Goal: Task Accomplishment & Management: Complete application form

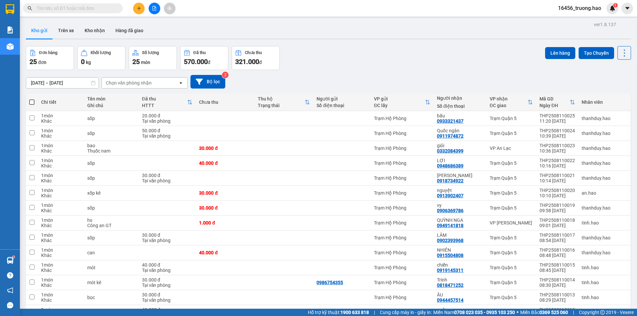
click at [87, 4] on span at bounding box center [73, 8] width 100 height 10
click at [78, 7] on input "text" at bounding box center [75, 8] width 78 height 7
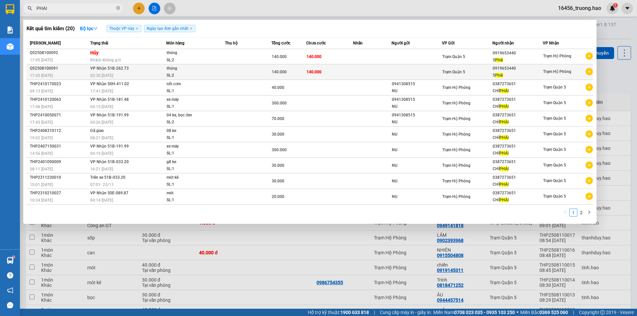
type input "PHAI"
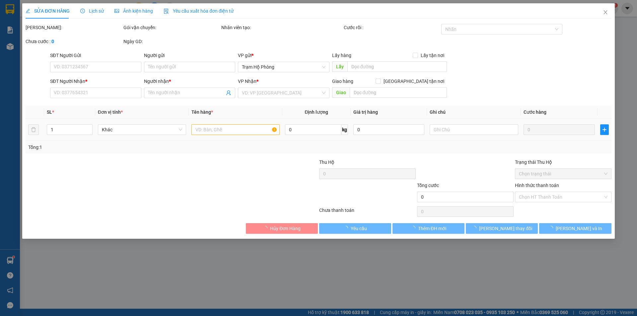
type input "0919653440"
type input "5 Phải"
type input "140.000"
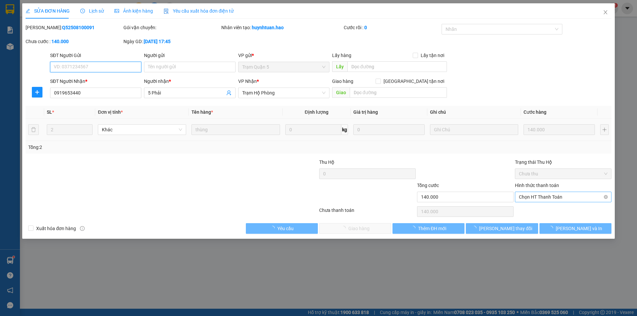
click at [535, 195] on span "Chọn HT Thanh Toán" at bounding box center [563, 197] width 89 height 10
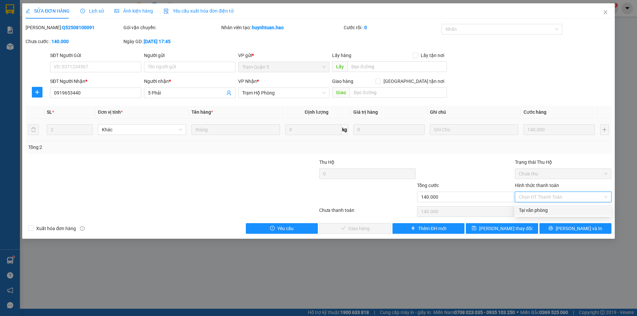
drag, startPoint x: 534, startPoint y: 208, endPoint x: 447, endPoint y: 213, distance: 86.7
click at [533, 208] on div "Tại văn phòng" at bounding box center [563, 210] width 89 height 7
type input "0"
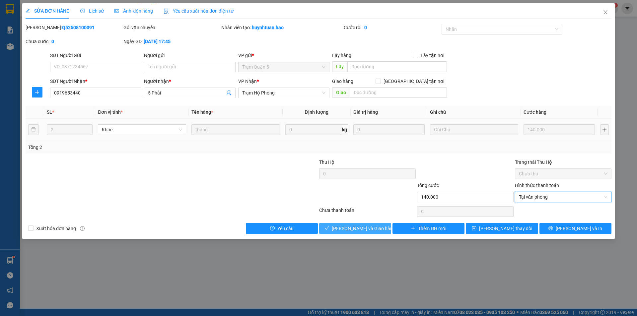
click at [357, 233] on button "[PERSON_NAME] và Giao hàng" at bounding box center [355, 228] width 72 height 11
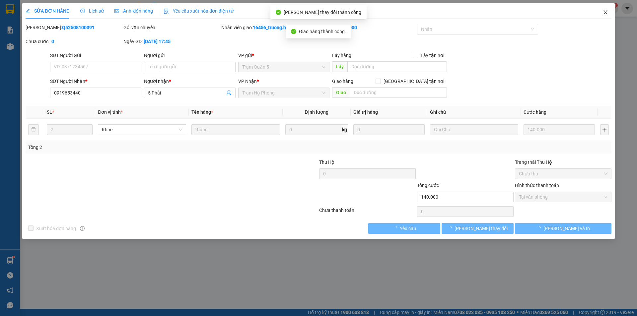
click at [605, 12] on icon "close" at bounding box center [605, 12] width 5 height 5
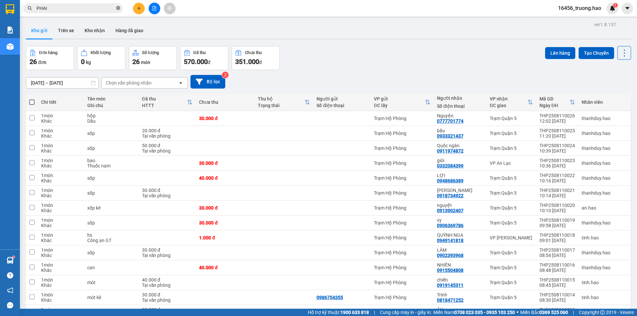
click at [119, 6] on icon "close-circle" at bounding box center [118, 8] width 4 height 4
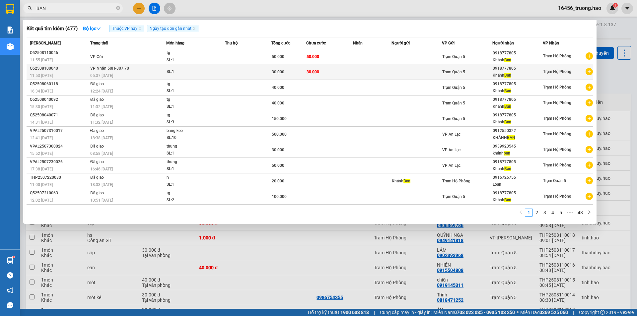
type input "BAN"
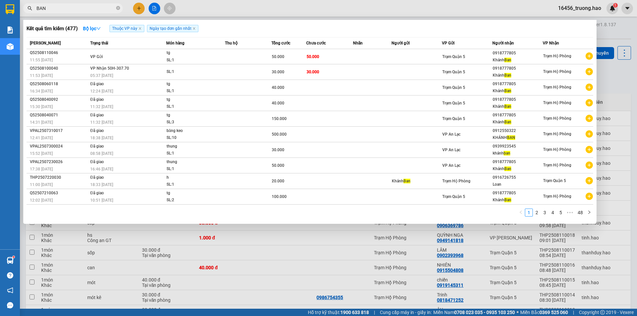
click at [237, 70] on td at bounding box center [248, 72] width 46 height 16
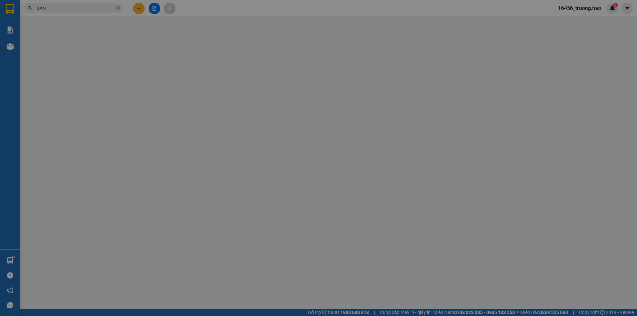
type input "0918777805"
type input "[PERSON_NAME]"
type input "30.000"
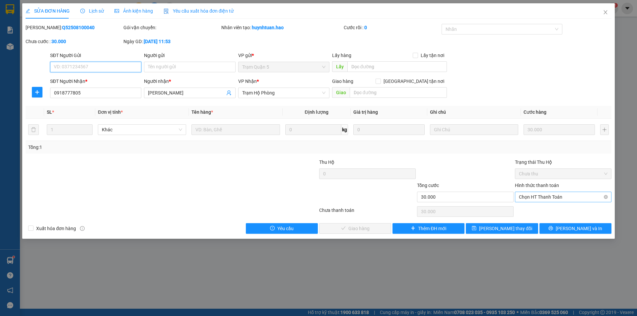
click at [570, 196] on span "Chọn HT Thanh Toán" at bounding box center [563, 197] width 89 height 10
drag, startPoint x: 560, startPoint y: 211, endPoint x: 393, endPoint y: 241, distance: 169.9
click at [559, 212] on div "Tại văn phòng" at bounding box center [563, 210] width 89 height 7
type input "0"
click at [358, 235] on div "SỬA ĐƠN HÀNG Lịch sử Ảnh kiện hàng Yêu cầu xuất hóa đơn điện tử Total Paid Fee …" at bounding box center [318, 120] width 592 height 235
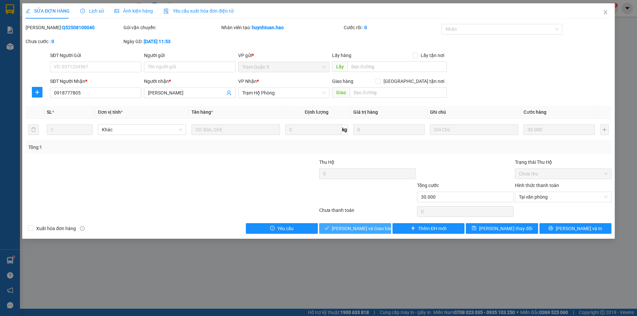
click at [363, 231] on span "[PERSON_NAME] và Giao hàng" at bounding box center [364, 228] width 64 height 7
click at [605, 9] on span "Close" at bounding box center [605, 12] width 19 height 19
click at [605, 9] on span "16456_truong.hao" at bounding box center [580, 8] width 54 height 8
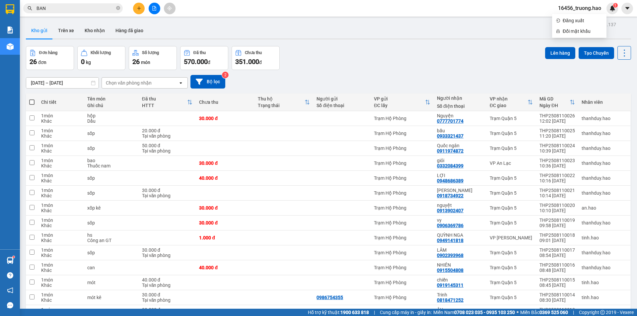
drag, startPoint x: 78, startPoint y: 3, endPoint x: 77, endPoint y: 9, distance: 5.6
click at [78, 4] on span "BAN" at bounding box center [73, 8] width 100 height 10
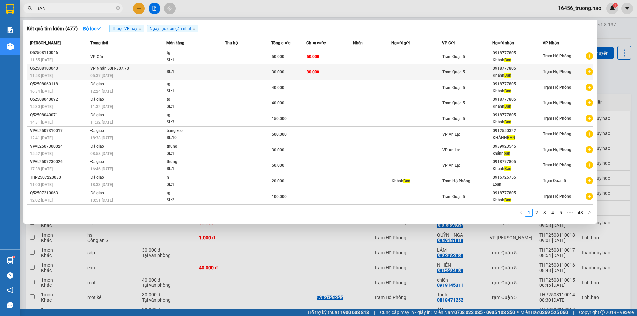
click at [151, 72] on div "05:37 [DATE]" at bounding box center [128, 75] width 76 height 7
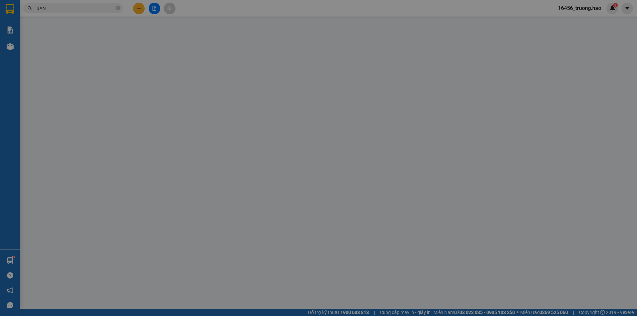
type input "0918777805"
type input "[PERSON_NAME]"
type input "30.000"
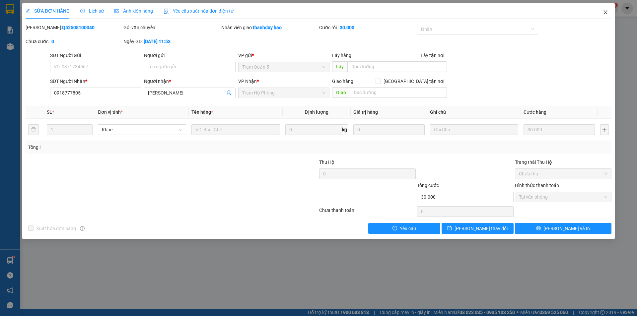
click at [604, 9] on span "Close" at bounding box center [605, 12] width 19 height 19
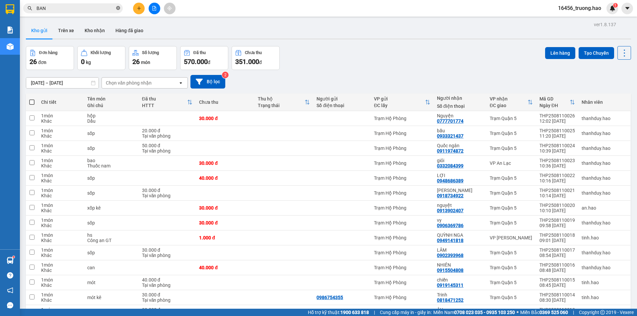
click at [118, 5] on span at bounding box center [118, 8] width 4 height 6
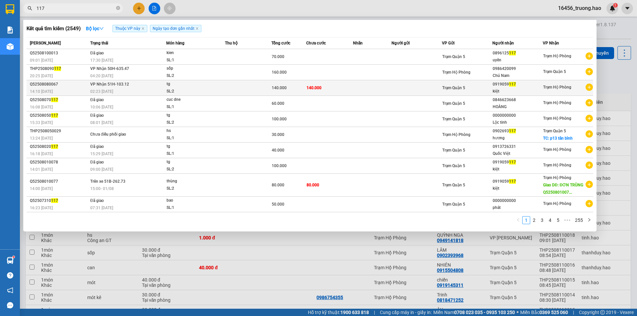
type input "117"
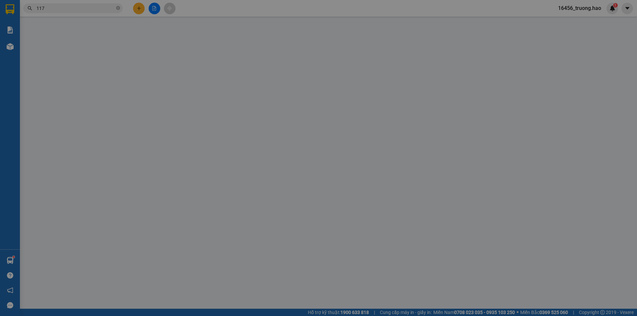
type input "0919059117"
type input "kiệt"
type input "140.000"
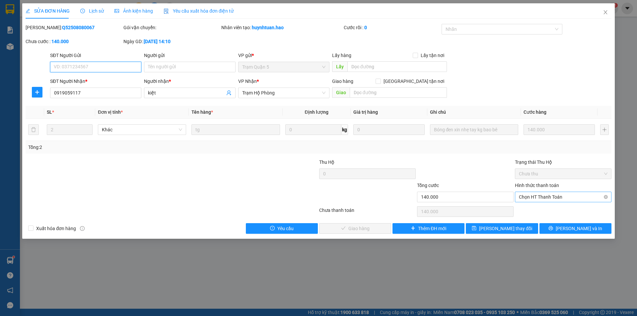
click at [555, 198] on span "Chọn HT Thanh Toán" at bounding box center [563, 197] width 89 height 10
click at [551, 212] on div "Tại văn phòng" at bounding box center [563, 210] width 89 height 7
type input "0"
click at [357, 224] on button "[PERSON_NAME] và Giao hàng" at bounding box center [355, 228] width 72 height 11
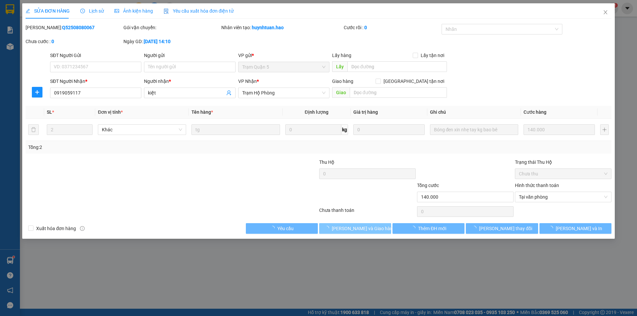
click at [356, 228] on span "[PERSON_NAME] và Giao hàng" at bounding box center [364, 228] width 64 height 7
click at [608, 15] on span "Close" at bounding box center [605, 12] width 19 height 19
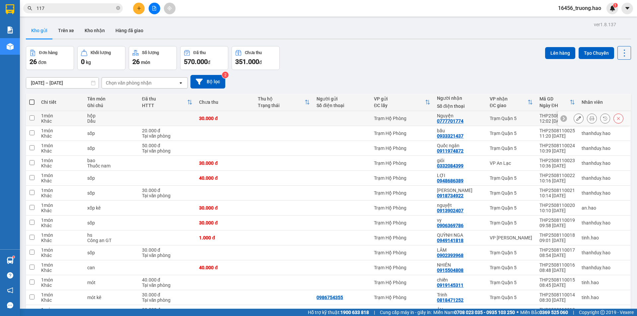
click at [587, 122] on button at bounding box center [591, 119] width 9 height 12
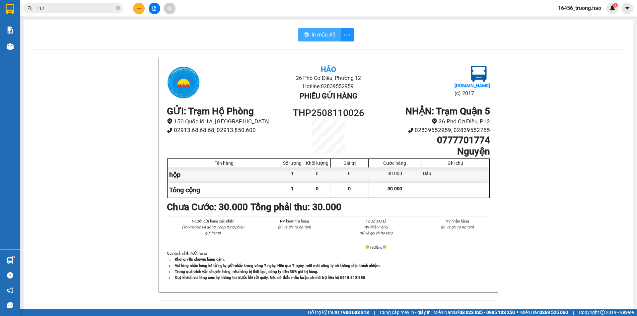
click at [322, 34] on span "In mẫu A5" at bounding box center [323, 35] width 24 height 8
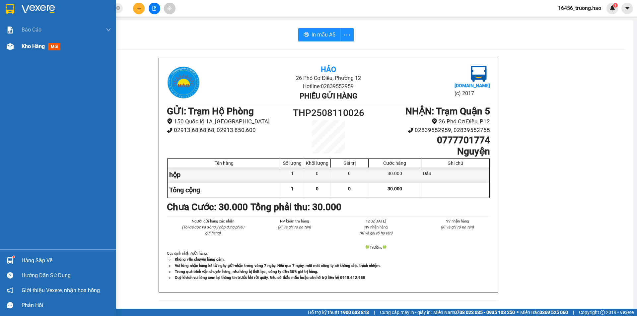
click at [19, 48] on div "Kho hàng mới" at bounding box center [58, 46] width 116 height 17
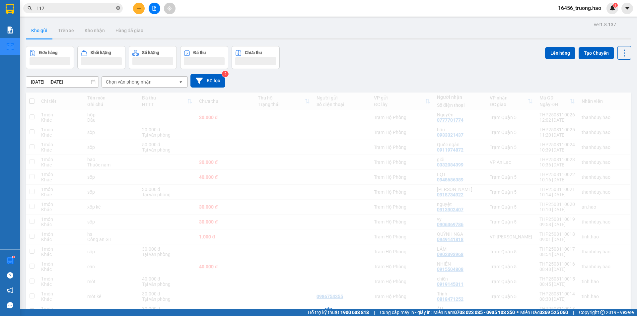
click at [120, 9] on span "117" at bounding box center [73, 8] width 100 height 10
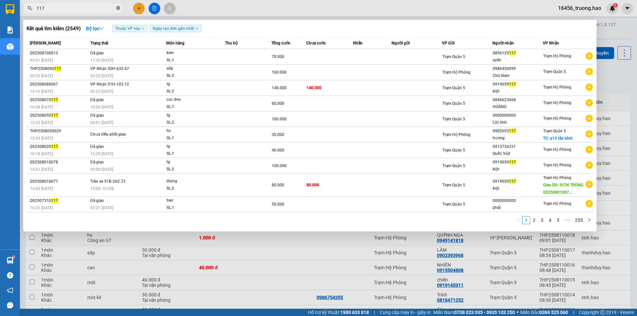
click at [118, 9] on icon "close-circle" at bounding box center [118, 8] width 4 height 4
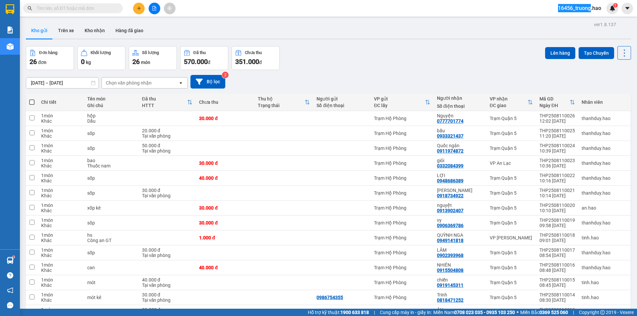
click at [118, 9] on span at bounding box center [118, 8] width 4 height 7
click at [103, 7] on input "text" at bounding box center [75, 8] width 78 height 7
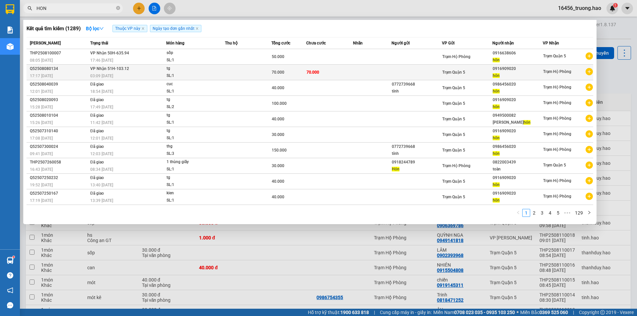
type input "HON"
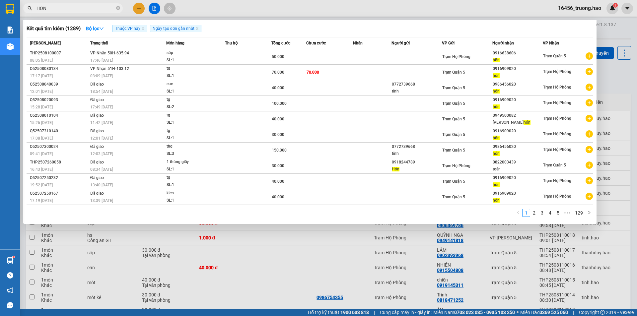
click at [267, 75] on td at bounding box center [248, 73] width 46 height 16
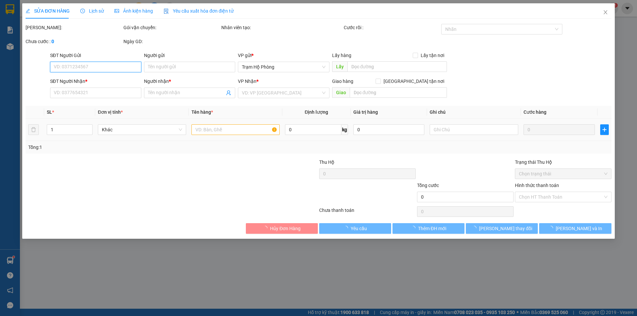
type input "0916909020"
type input "hôn"
type input "70.000"
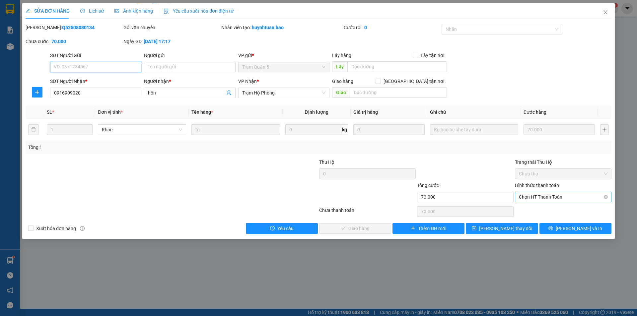
click at [537, 195] on span "Chọn HT Thanh Toán" at bounding box center [563, 197] width 89 height 10
click at [534, 210] on div "Tại văn phòng" at bounding box center [563, 210] width 89 height 7
type input "0"
click at [347, 235] on div "SỬA ĐƠN HÀNG Lịch sử Ảnh kiện hàng Yêu cầu xuất hóa đơn điện tử Total Paid Fee …" at bounding box center [318, 120] width 592 height 235
click at [348, 234] on div "SỬA ĐƠN HÀNG Lịch sử Ảnh kiện hàng Yêu cầu xuất hóa đơn điện tử Total Paid Fee …" at bounding box center [318, 120] width 592 height 235
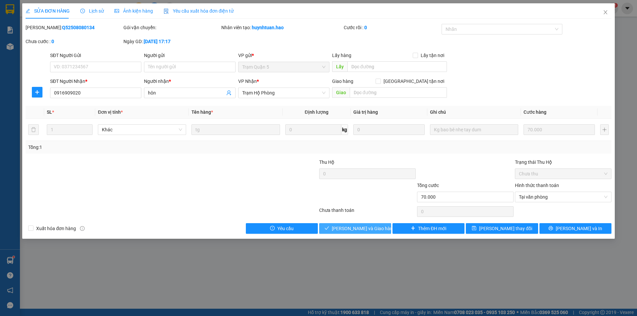
click at [350, 233] on button "[PERSON_NAME] và Giao hàng" at bounding box center [355, 228] width 72 height 11
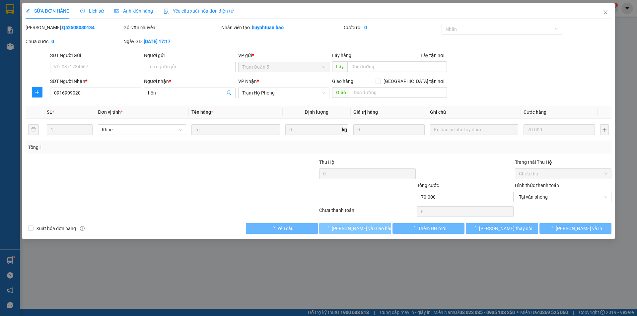
click at [352, 233] on button "[PERSON_NAME] và Giao hàng" at bounding box center [355, 228] width 72 height 11
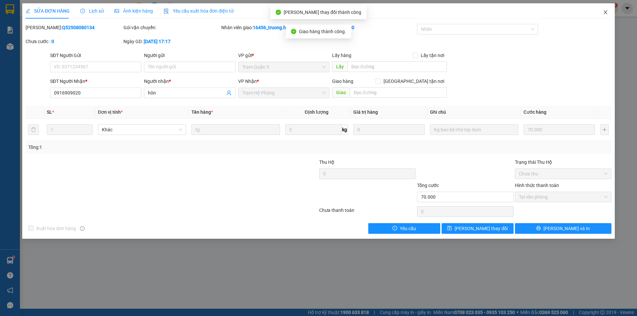
click at [604, 13] on icon "close" at bounding box center [605, 12] width 5 height 5
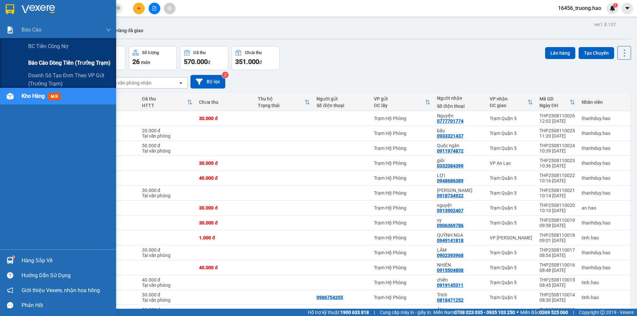
click at [44, 62] on span "Báo cáo dòng tiền (trưởng trạm)" at bounding box center [69, 63] width 82 height 8
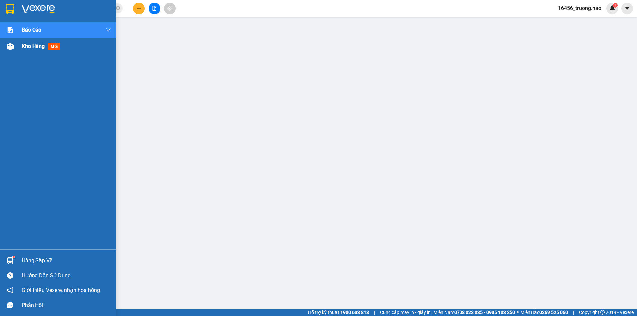
click at [22, 45] on span "Kho hàng" at bounding box center [33, 46] width 23 height 6
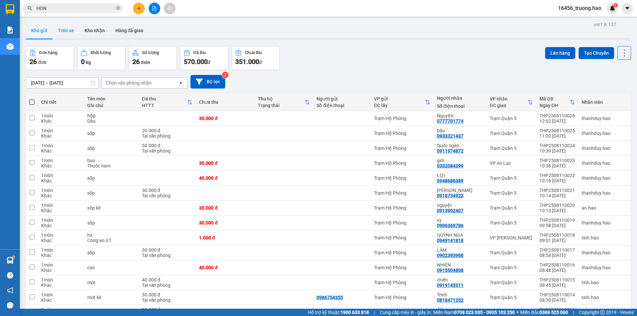
click at [66, 31] on button "Trên xe" at bounding box center [66, 31] width 27 height 16
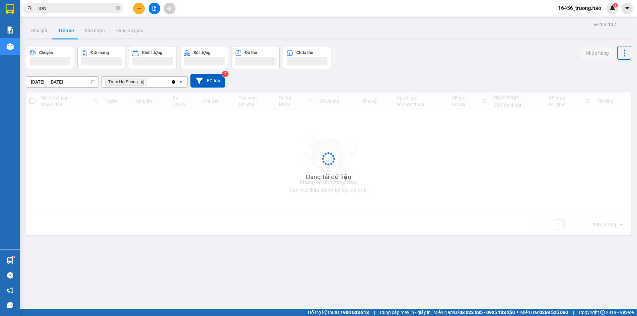
click at [66, 31] on button "Trên xe" at bounding box center [66, 31] width 27 height 16
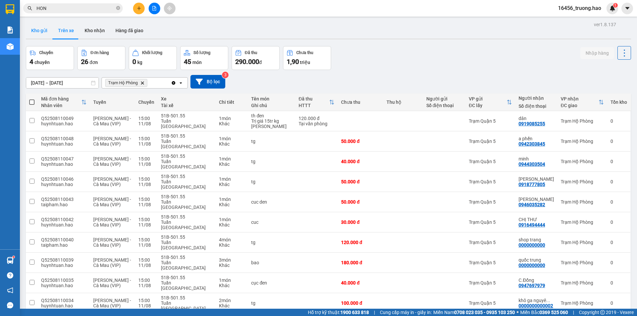
click at [48, 29] on button "Kho gửi" at bounding box center [39, 31] width 27 height 16
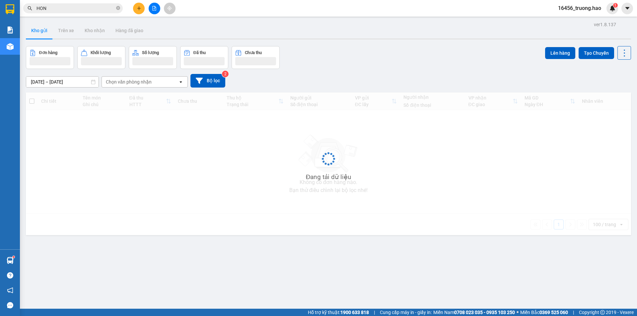
click at [48, 29] on button "Kho gửi" at bounding box center [39, 31] width 27 height 16
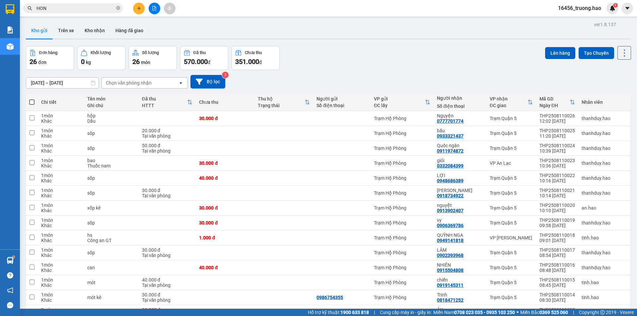
click at [33, 100] on span at bounding box center [31, 102] width 5 height 5
click at [32, 99] on input "checkbox" at bounding box center [32, 99] width 0 height 0
checkbox input "true"
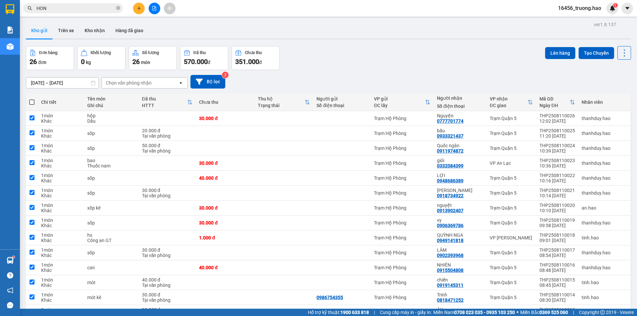
checkbox input "true"
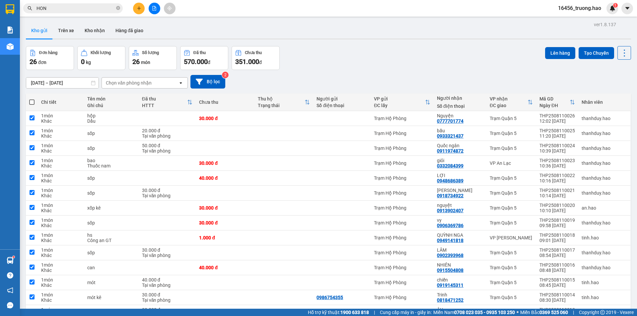
checkbox input "true"
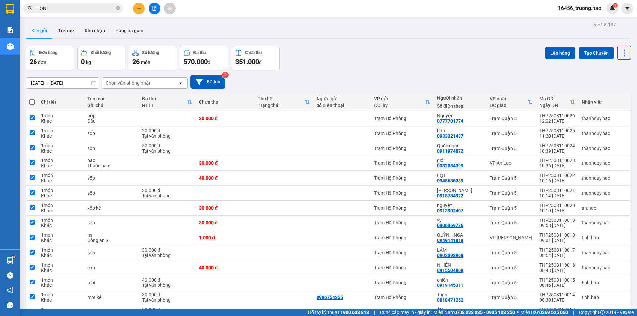
checkbox input "true"
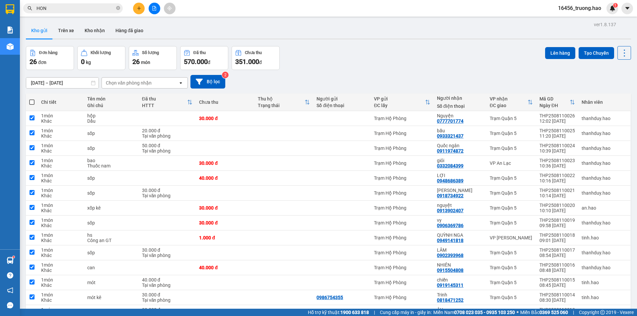
checkbox input "true"
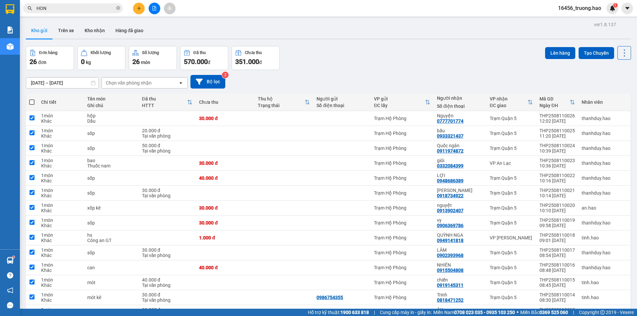
checkbox input "true"
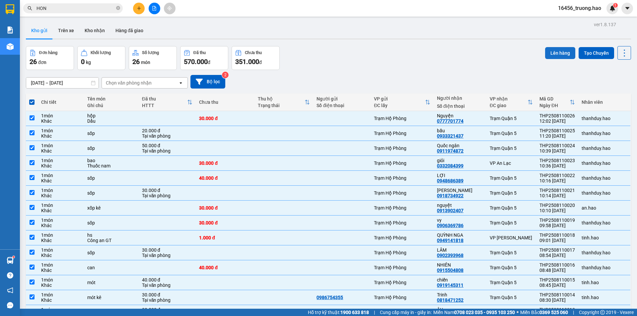
click at [557, 54] on button "Lên hàng" at bounding box center [560, 53] width 30 height 12
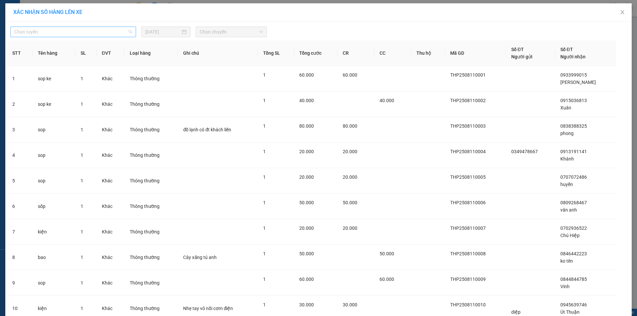
click at [81, 31] on span "Chọn tuyến" at bounding box center [73, 32] width 118 height 10
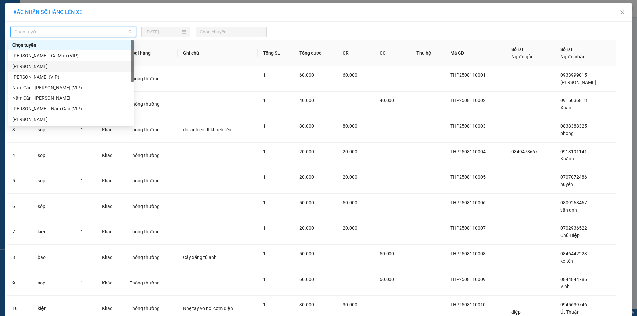
click at [39, 68] on div "[PERSON_NAME]" at bounding box center [70, 66] width 117 height 7
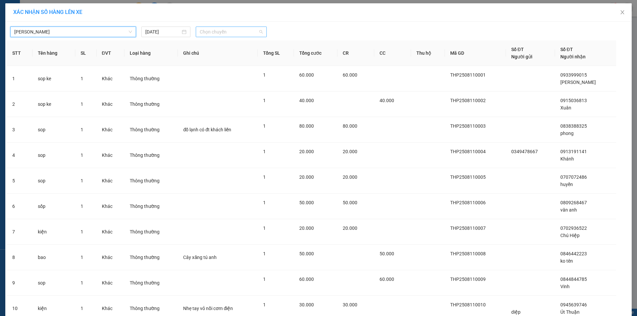
click at [217, 37] on div "Chọn chuyến" at bounding box center [231, 32] width 71 height 11
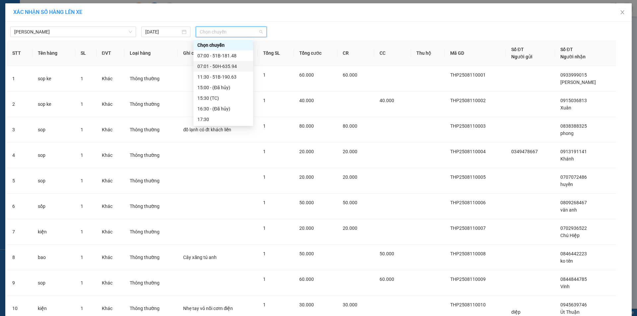
click at [209, 62] on div "07:01 - 50H-635.94" at bounding box center [223, 66] width 60 height 11
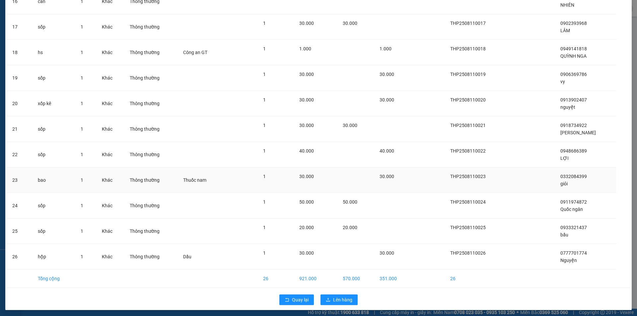
scroll to position [466, 0]
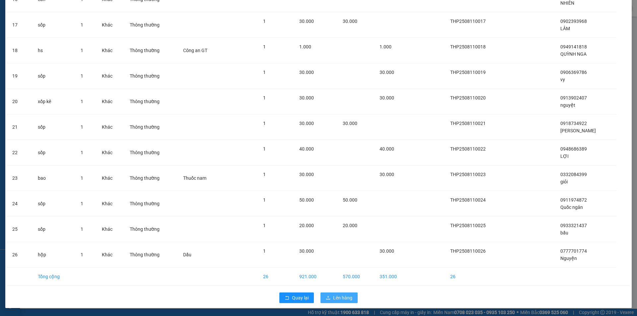
click at [346, 298] on span "Lên hàng" at bounding box center [342, 297] width 19 height 7
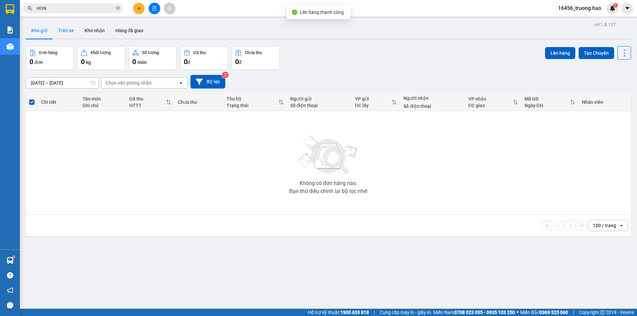
click at [64, 31] on button "Trên xe" at bounding box center [66, 31] width 27 height 16
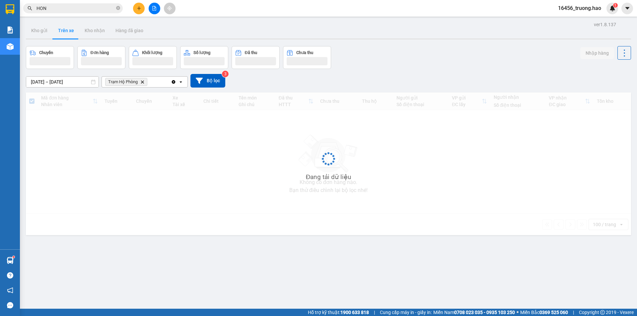
click at [64, 31] on button "Trên xe" at bounding box center [66, 31] width 27 height 16
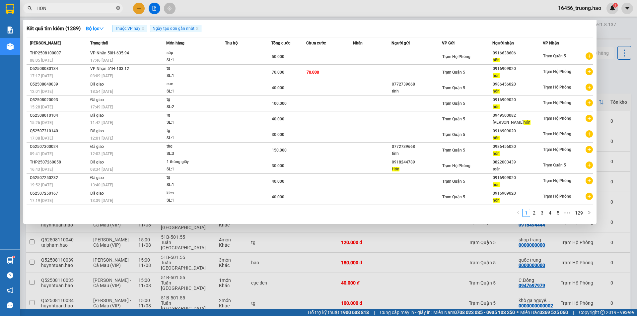
click at [118, 7] on icon "close-circle" at bounding box center [118, 8] width 4 height 4
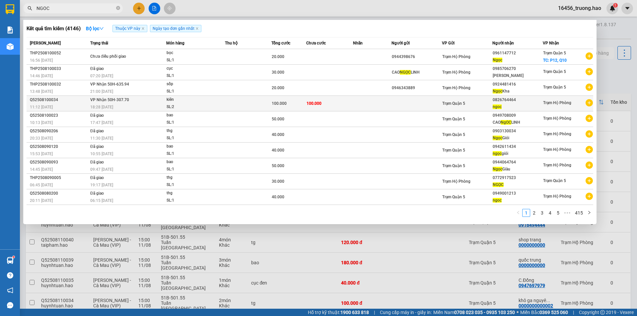
type input "NGOC"
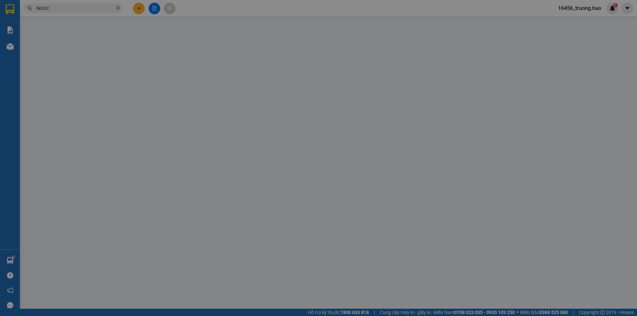
click at [100, 9] on span "Lịch sử" at bounding box center [92, 10] width 24 height 5
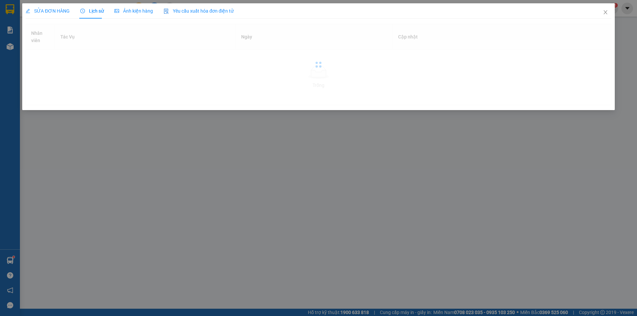
type input "0826764464"
type input "ngoc"
type input "100.000"
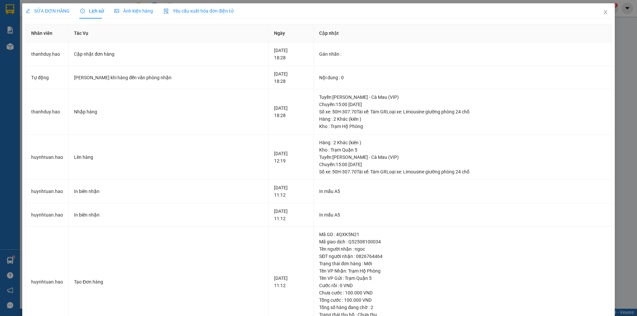
click at [125, 9] on span "Ảnh kiện hàng" at bounding box center [133, 10] width 38 height 5
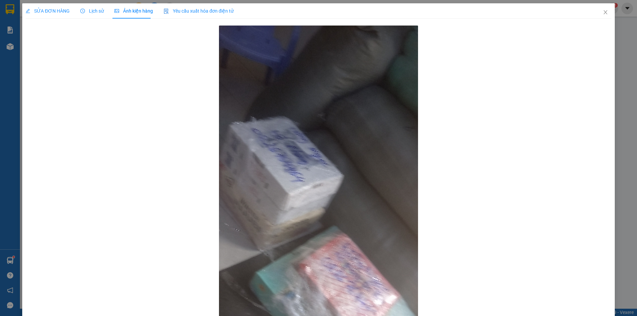
click at [54, 14] on span "SỬA ĐƠN HÀNG" at bounding box center [48, 10] width 44 height 5
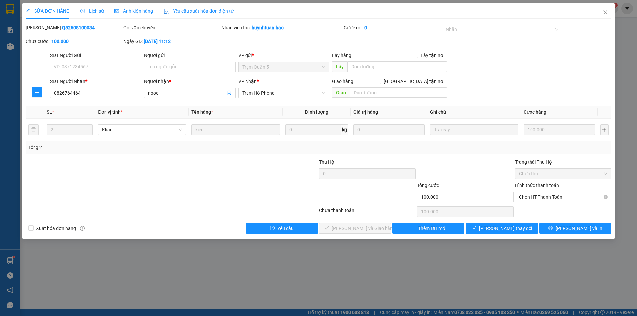
click at [555, 194] on span "Chọn HT Thanh Toán" at bounding box center [563, 197] width 89 height 10
click at [549, 205] on div "Total Paid Fee 0 Total UnPaid Fee 100.000 Cash Collection Total Fee Mã ĐH: Q525…" at bounding box center [319, 129] width 586 height 210
click at [543, 194] on span "Chọn HT Thanh Toán" at bounding box center [563, 197] width 89 height 10
click at [542, 210] on div "Tại văn phòng" at bounding box center [563, 210] width 89 height 7
type input "0"
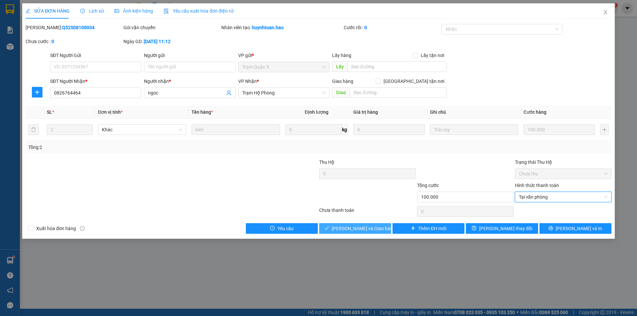
click at [357, 230] on span "[PERSON_NAME] và Giao hàng" at bounding box center [364, 228] width 64 height 7
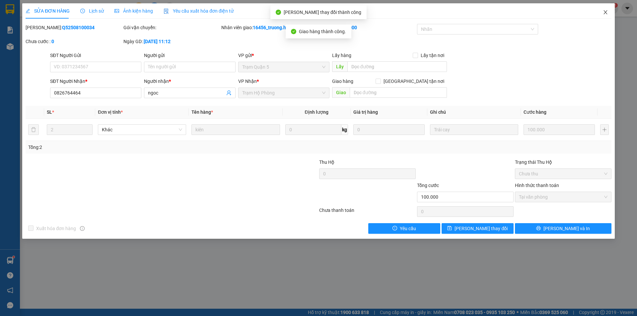
click at [607, 12] on icon "close" at bounding box center [605, 12] width 5 height 5
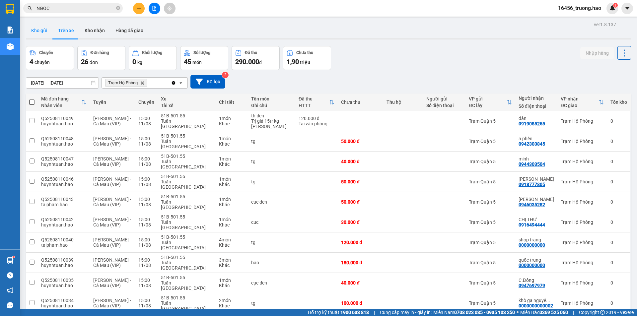
click at [36, 33] on button "Kho gửi" at bounding box center [39, 31] width 27 height 16
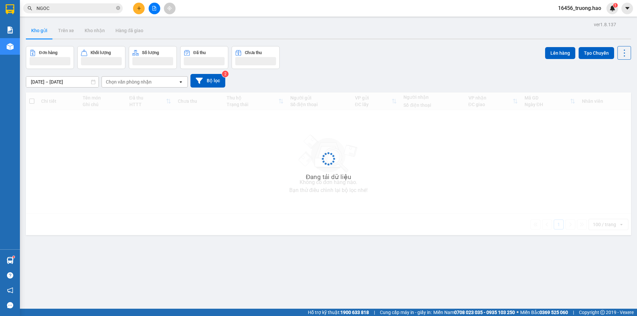
click at [36, 33] on button "Kho gửi" at bounding box center [39, 31] width 27 height 16
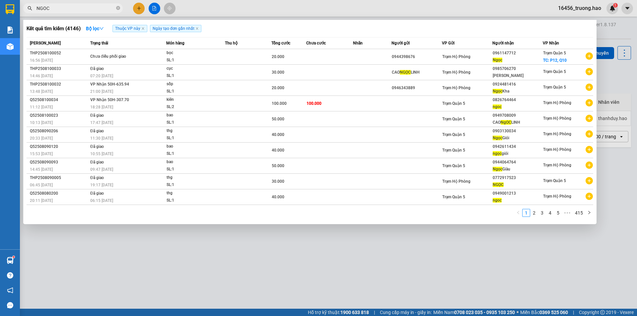
click at [121, 9] on span "NGOC" at bounding box center [73, 8] width 100 height 10
drag, startPoint x: 120, startPoint y: 9, endPoint x: 113, endPoint y: 9, distance: 6.3
click at [119, 9] on icon "close-circle" at bounding box center [118, 8] width 4 height 4
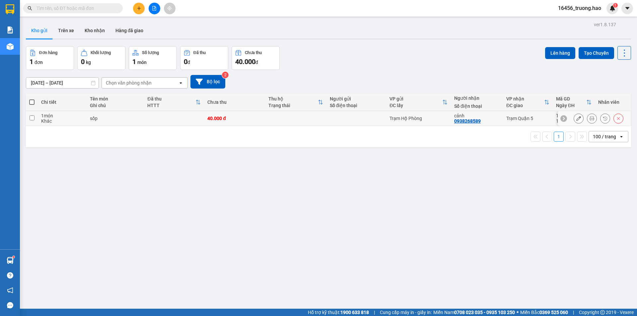
click at [589, 116] on icon at bounding box center [591, 118] width 5 height 5
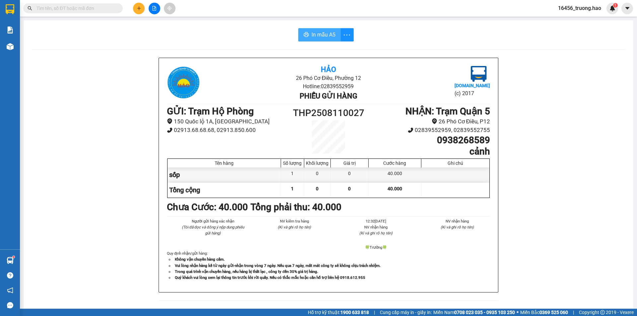
click at [317, 31] on span "In mẫu A5" at bounding box center [323, 35] width 24 height 8
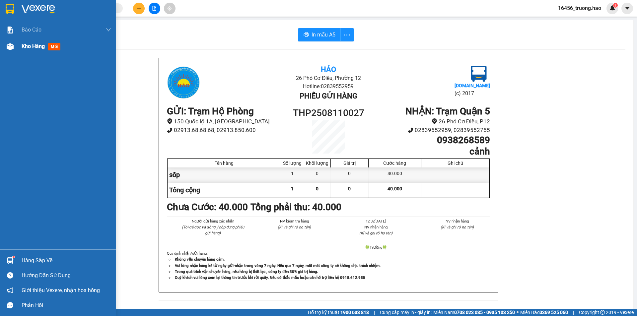
click at [18, 50] on div "Kho hàng mới" at bounding box center [58, 46] width 116 height 17
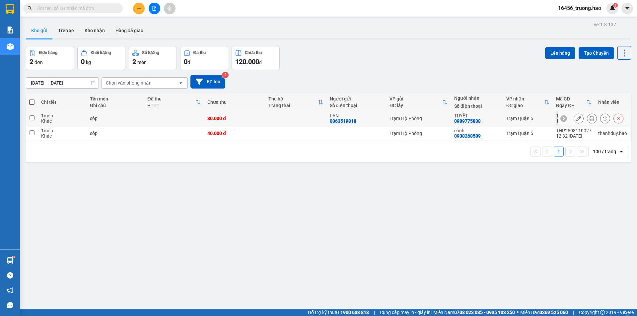
click at [587, 115] on button at bounding box center [591, 119] width 9 height 12
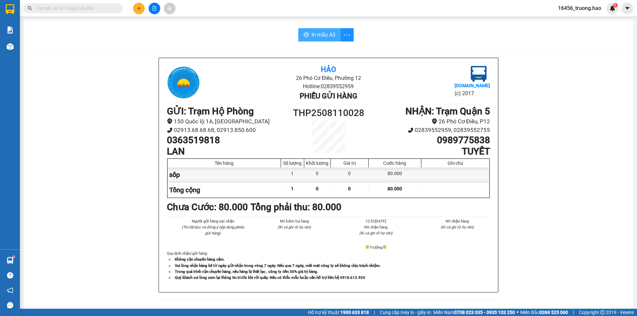
click at [325, 33] on span "In mẫu A5" at bounding box center [323, 35] width 24 height 8
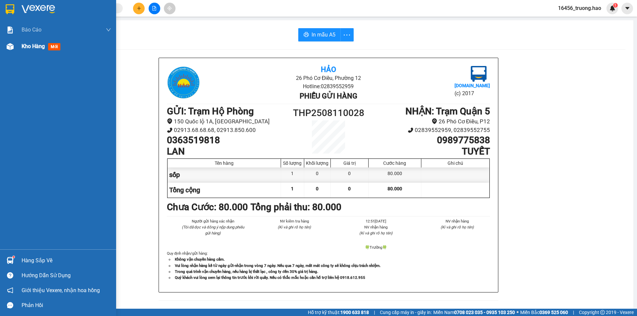
click at [23, 52] on div "Kho hàng mới" at bounding box center [67, 46] width 90 height 17
click at [24, 51] on div "Kho hàng mới" at bounding box center [67, 46] width 90 height 17
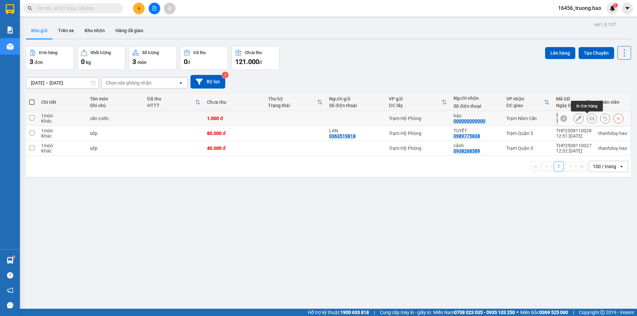
click at [589, 117] on icon at bounding box center [591, 118] width 5 height 5
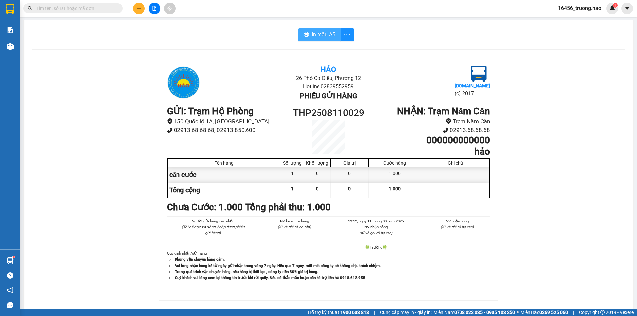
click at [324, 34] on span "In mẫu A5" at bounding box center [323, 35] width 24 height 8
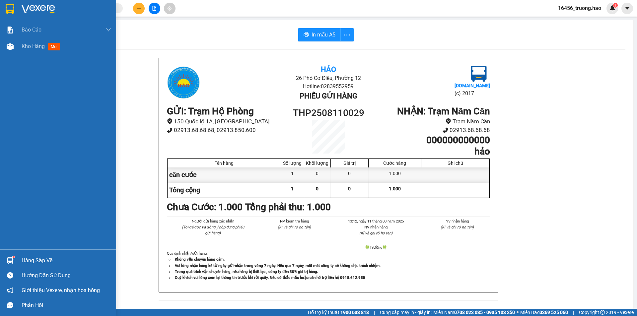
click at [26, 55] on div "Báo cáo BC tiền công nợ Báo cáo dòng tiền (trưởng trạm) Doanh số tạo đơn theo V…" at bounding box center [58, 136] width 116 height 228
click at [15, 46] on div at bounding box center [10, 47] width 12 height 12
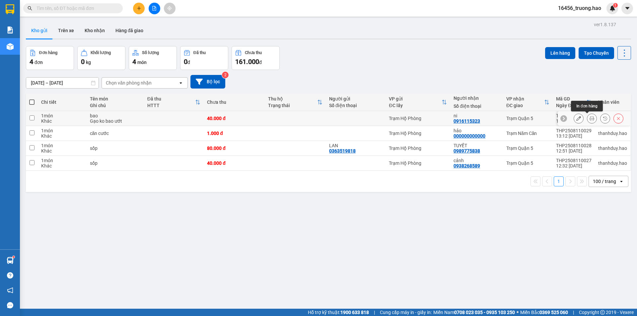
click at [589, 119] on icon at bounding box center [591, 118] width 5 height 5
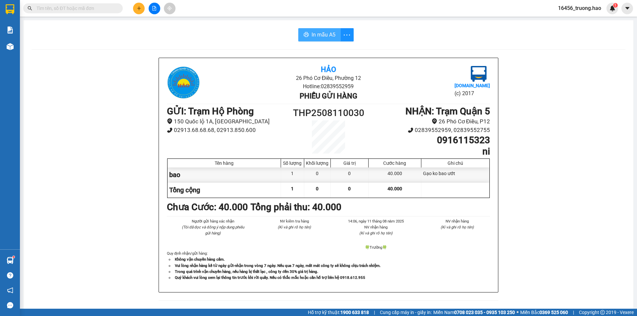
click at [306, 31] on button "In mẫu A5" at bounding box center [319, 34] width 42 height 13
